Goal: Information Seeking & Learning: Stay updated

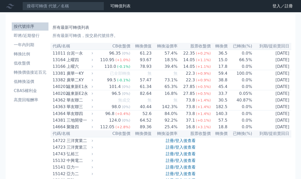
click at [30, 37] on li "即將/近期發行" at bounding box center [30, 36] width 37 height 6
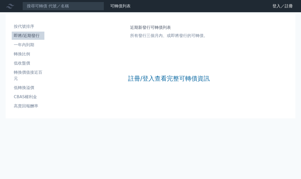
click at [191, 77] on link "註冊/登入查看完整可轉債資訊" at bounding box center [169, 79] width 82 height 8
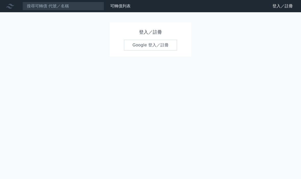
click at [153, 45] on link "Google 登入／註冊" at bounding box center [150, 45] width 53 height 11
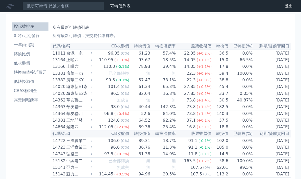
click at [34, 36] on li "即將/近期發行" at bounding box center [30, 36] width 37 height 6
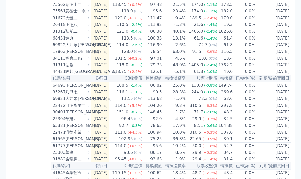
scroll to position [161, 0]
